Goal: Task Accomplishment & Management: Complete application form

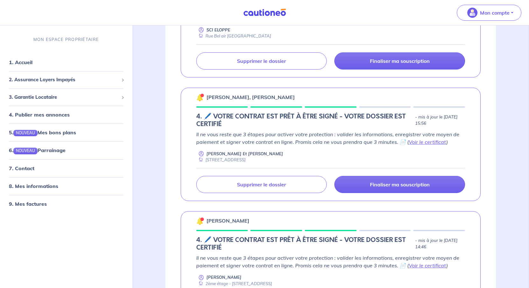
scroll to position [223, 0]
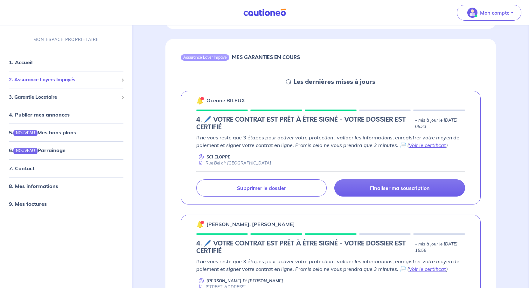
click at [66, 84] on span "2. Assurance Loyers Impayés" at bounding box center [64, 79] width 110 height 7
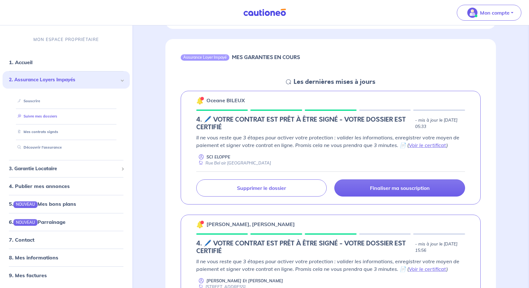
click at [57, 119] on link "Suivre mes dossiers" at bounding box center [36, 116] width 42 height 4
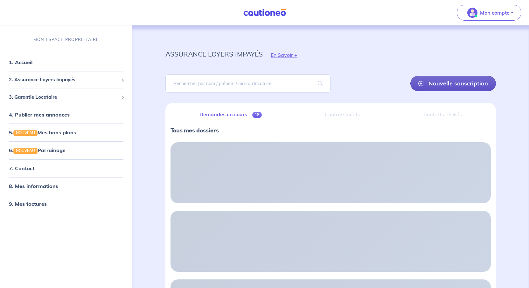
click at [436, 91] on link "Nouvelle souscription" at bounding box center [453, 83] width 86 height 15
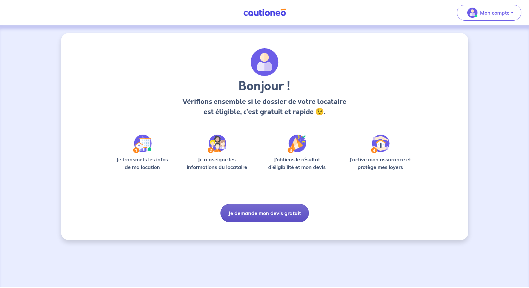
click at [282, 223] on button "Je demande mon devis gratuit" at bounding box center [264, 213] width 88 height 18
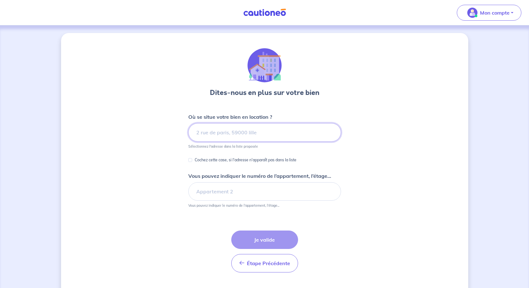
click at [247, 142] on input at bounding box center [264, 132] width 153 height 18
click at [223, 142] on input at bounding box center [264, 132] width 153 height 18
paste input "10 La Carrière"
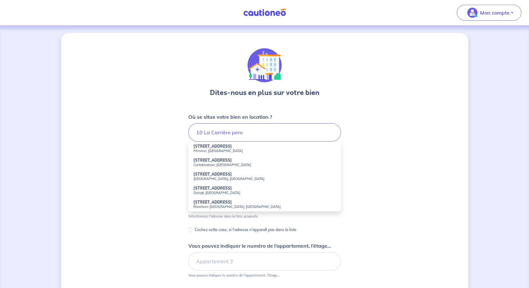
click at [225, 156] on li "[STREET_ADDRESS]" at bounding box center [264, 149] width 153 height 14
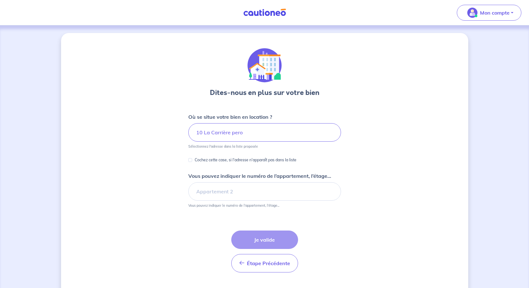
type input "[STREET_ADDRESS]"
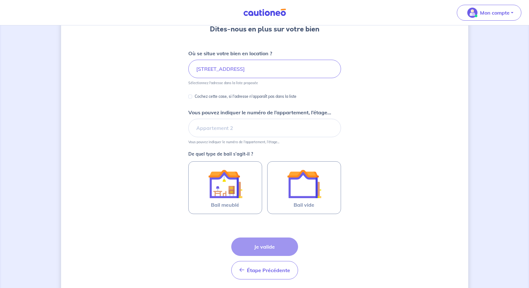
scroll to position [95, 0]
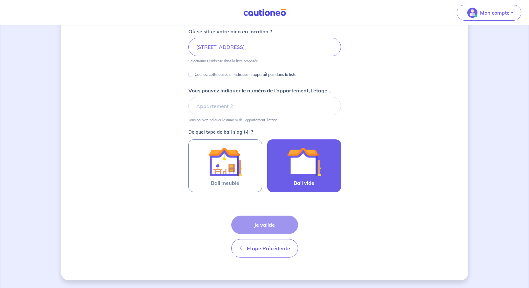
click at [321, 179] on img at bounding box center [304, 162] width 34 height 34
click at [0, 0] on input "Bail vide" at bounding box center [0, 0] width 0 height 0
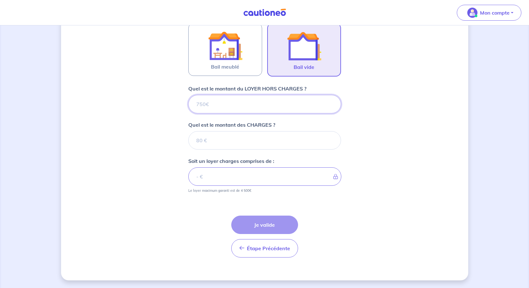
scroll to position [274, 0]
click at [206, 95] on input "Quel est le montant du LOYER HORS CHARGES ?" at bounding box center [264, 104] width 153 height 18
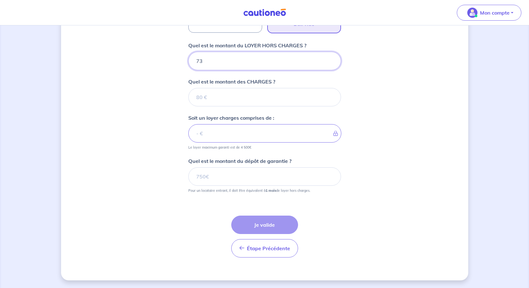
type input "730"
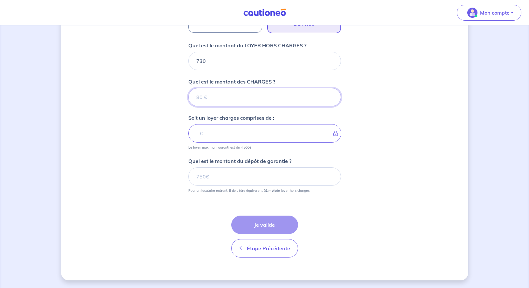
click at [208, 107] on input "Quel est le montant des CHARGES ?" at bounding box center [264, 97] width 153 height 18
type input "0"
type input "730"
type input "0"
click at [213, 186] on input "Quel est le montant du dépôt de garantie ?" at bounding box center [264, 177] width 153 height 18
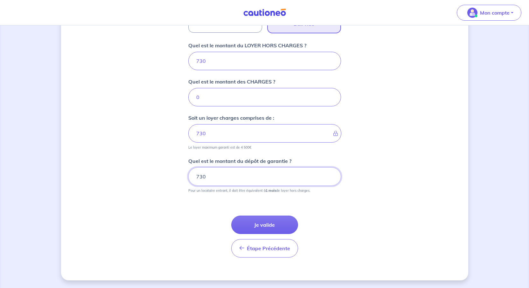
type input "730"
click at [436, 228] on div "Dites-nous en plus sur votre bien Où se situe votre bien en location ? [STREET_…" at bounding box center [264, 34] width 407 height 493
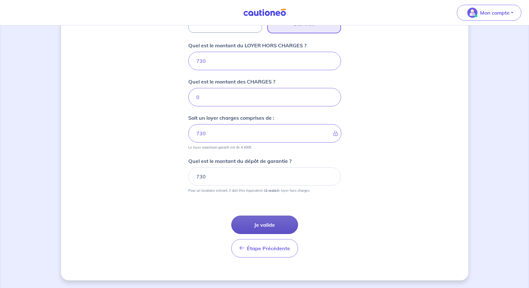
click at [288, 227] on button "Je valide" at bounding box center [264, 225] width 67 height 18
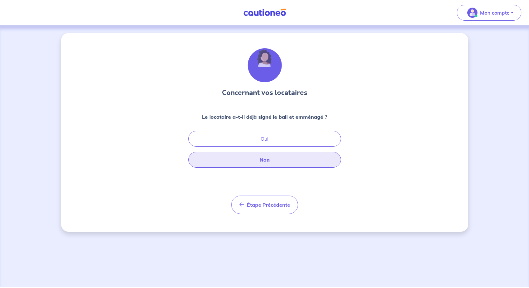
click at [271, 168] on button "Non" at bounding box center [264, 160] width 153 height 16
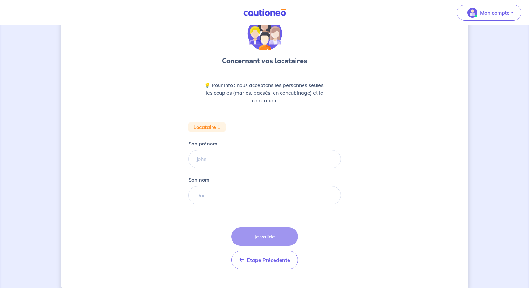
scroll to position [64, 0]
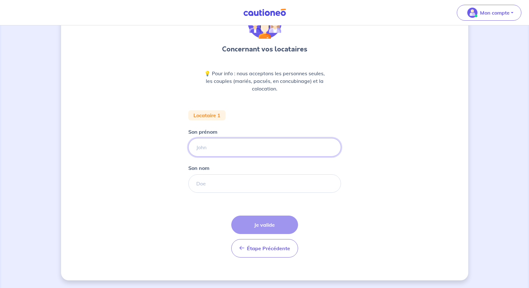
click at [207, 157] on input "Son prénom" at bounding box center [264, 147] width 153 height 18
type input "[PERSON_NAME]"
click at [204, 193] on input "Son nom" at bounding box center [264, 184] width 153 height 18
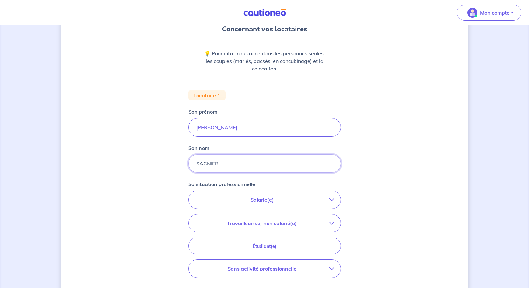
scroll to position [127, 0]
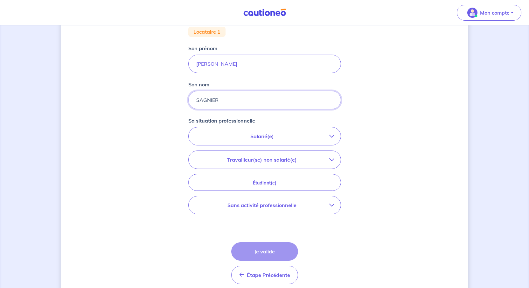
type input "SAGNIER"
click at [324, 140] on p "Salarié(e)" at bounding box center [262, 137] width 134 height 8
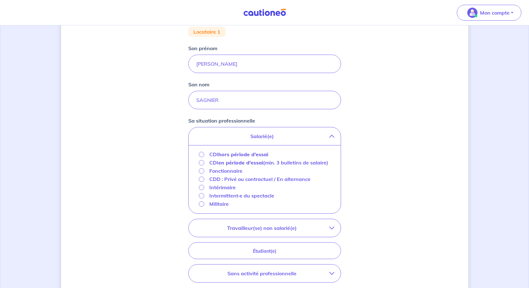
click at [232, 158] on strong "hors période d'essai" at bounding box center [243, 154] width 50 height 6
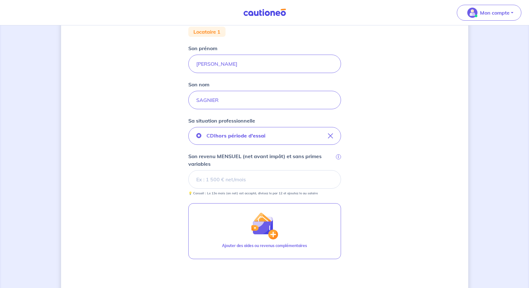
scroll to position [159, 0]
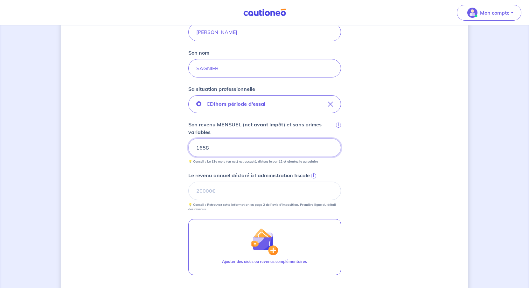
click at [428, 207] on div "Concernant vos locataires 💡 Pour info : nous acceptons les personnes seules, le…" at bounding box center [264, 122] width 407 height 497
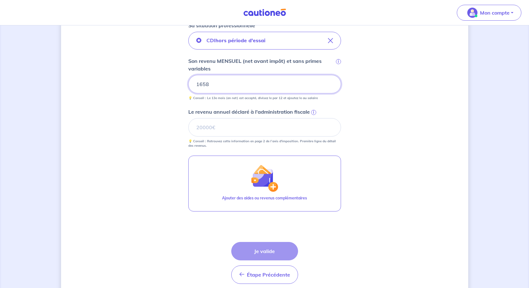
scroll to position [254, 0]
